Goal: Task Accomplishment & Management: Manage account settings

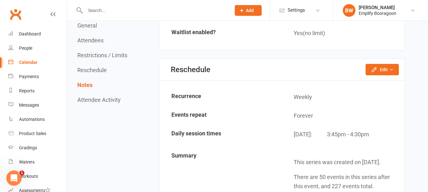
scroll to position [857, 0]
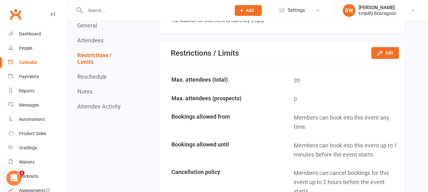
click at [177, 9] on input "text" at bounding box center [154, 10] width 143 height 9
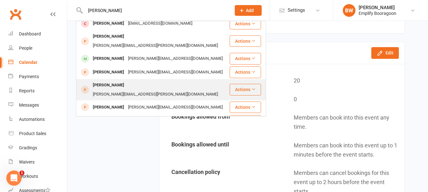
scroll to position [63, 0]
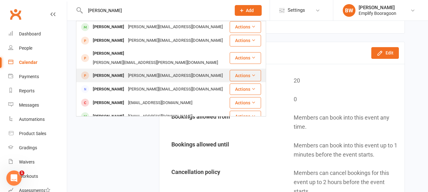
type input "[PERSON_NAME]"
click at [126, 71] on div "[PERSON_NAME]" at bounding box center [108, 75] width 35 height 9
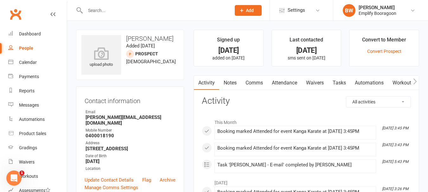
click at [321, 79] on link "Waivers" at bounding box center [315, 83] width 27 height 15
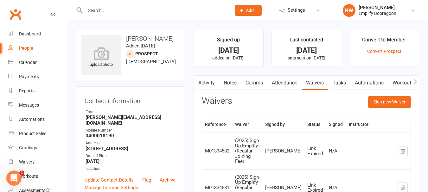
click at [283, 83] on link "Attendance" at bounding box center [284, 83] width 34 height 15
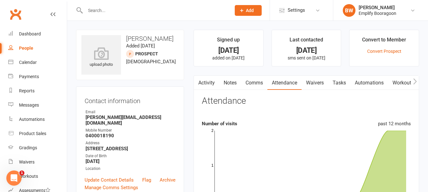
click at [314, 87] on link "Waivers" at bounding box center [315, 83] width 27 height 15
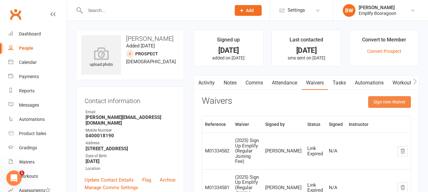
click at [383, 99] on button "Sign new Waiver" at bounding box center [389, 101] width 43 height 11
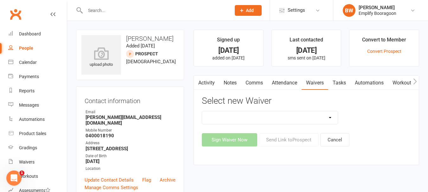
click at [315, 113] on select "(2025) Drop In Class (2025) Early Sign Up (Discount Joining Fee) (2025) Sign Up…" at bounding box center [270, 118] width 136 height 13
select select "13364"
click at [202, 112] on select "(2025) Drop In Class (2025) Early Sign Up (Discount Joining Fee) (2025) Sign Up…" at bounding box center [270, 118] width 136 height 13
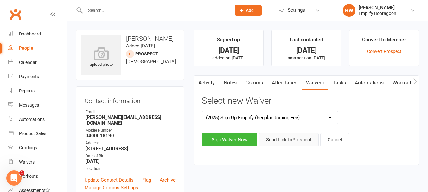
click at [286, 137] on button "Send Link to [GEOGRAPHIC_DATA]" at bounding box center [289, 139] width 60 height 13
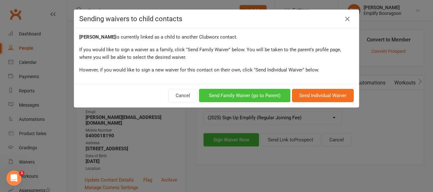
click at [241, 96] on button "Send Family Waiver (go to Parent)" at bounding box center [244, 95] width 91 height 13
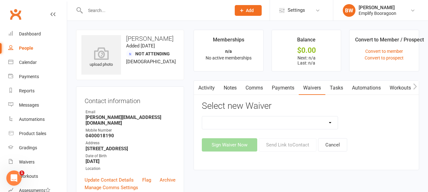
click at [297, 127] on select "(2025) Drop In Class (2025) Early Sign Up (Discount Joining Fee) (2025) Sign Up…" at bounding box center [270, 123] width 136 height 13
select select "13364"
click at [202, 117] on select "(2025) Drop In Class (2025) Early Sign Up (Discount Joining Fee) (2025) Sign Up…" at bounding box center [270, 123] width 136 height 13
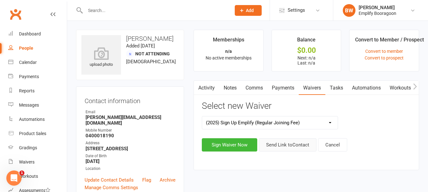
click at [290, 147] on button "Send Link to Contact" at bounding box center [288, 144] width 58 height 13
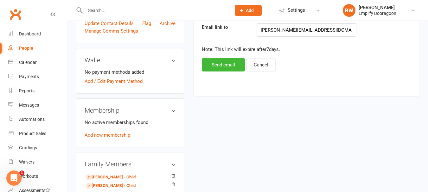
scroll to position [158, 0]
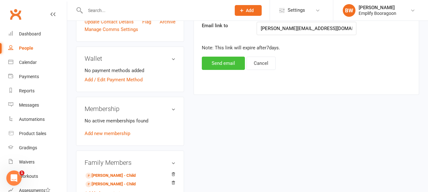
click at [220, 65] on button "Send email" at bounding box center [223, 63] width 43 height 13
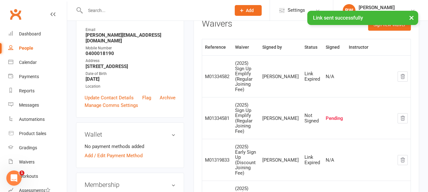
scroll to position [0, 0]
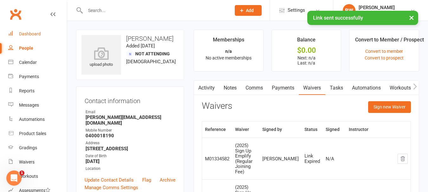
click at [31, 37] on link "Dashboard" at bounding box center [37, 34] width 59 height 14
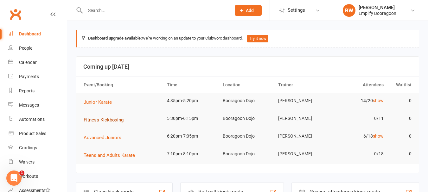
click at [107, 121] on span "Fitness Kickboxing" at bounding box center [104, 120] width 40 height 6
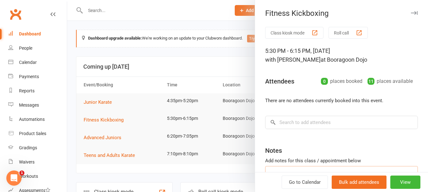
click at [396, 170] on textarea at bounding box center [341, 176] width 153 height 21
click at [397, 183] on button "View" at bounding box center [405, 182] width 30 height 13
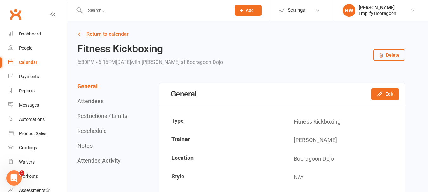
click at [109, 119] on button "Restrictions / Limits" at bounding box center [102, 116] width 50 height 7
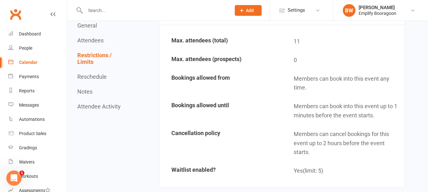
scroll to position [386, 0]
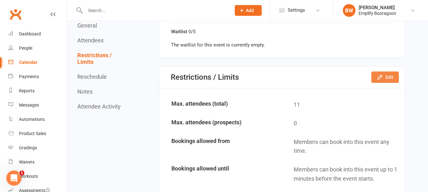
click at [380, 77] on icon "button" at bounding box center [380, 77] width 4 height 4
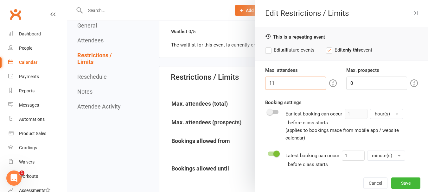
drag, startPoint x: 284, startPoint y: 86, endPoint x: 245, endPoint y: 87, distance: 39.0
click at [243, 0] on div "Edit Restrictions / Limits This is a repeating event Edit all future events Edi…" at bounding box center [247, 0] width 361 height 0
type input "0"
click at [411, 131] on div "Max. attendees 0 Max. prospects 0 Booking settings Earliest booking can occur 1…" at bounding box center [341, 184] width 173 height 235
click at [400, 185] on button "Save" at bounding box center [405, 183] width 29 height 11
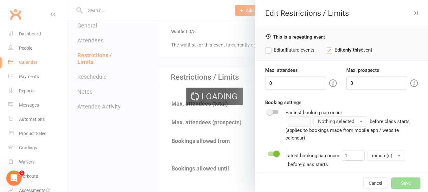
type input "0"
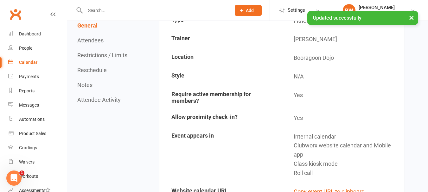
scroll to position [0, 0]
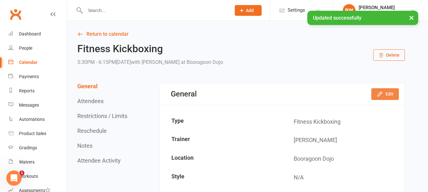
click at [393, 93] on button "Edit" at bounding box center [385, 93] width 28 height 11
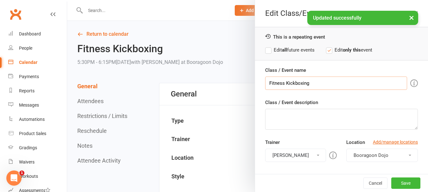
click at [325, 87] on input "Fitness Kickboxing" at bounding box center [336, 83] width 142 height 13
type input "Fitness Kickboxing (Cancelled due to no Bookings)"
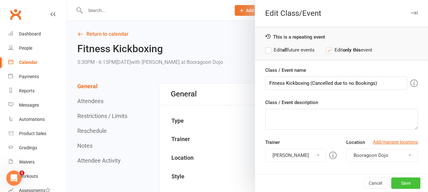
click at [398, 181] on button "Save" at bounding box center [405, 183] width 29 height 11
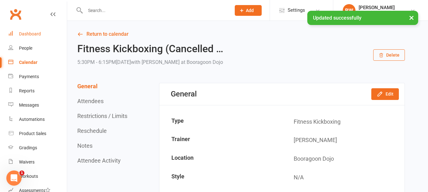
click at [25, 35] on div "Dashboard" at bounding box center [30, 33] width 22 height 5
